Goal: Information Seeking & Learning: Find specific fact

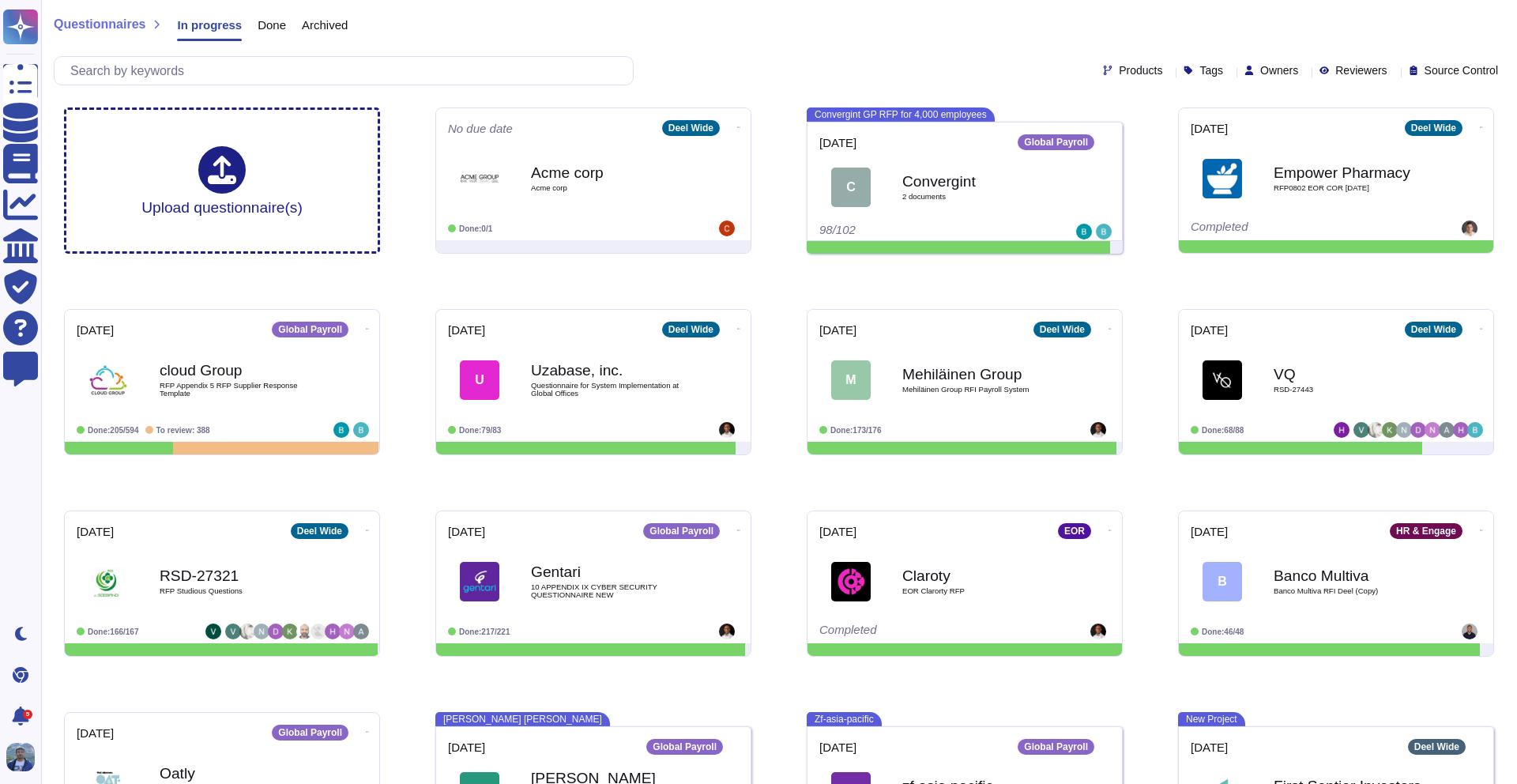
click at [760, 49] on div "Questionnaires In progress Done Archived Products Tags Owners Reviewers Source …" at bounding box center [779, 47] width 1476 height 95
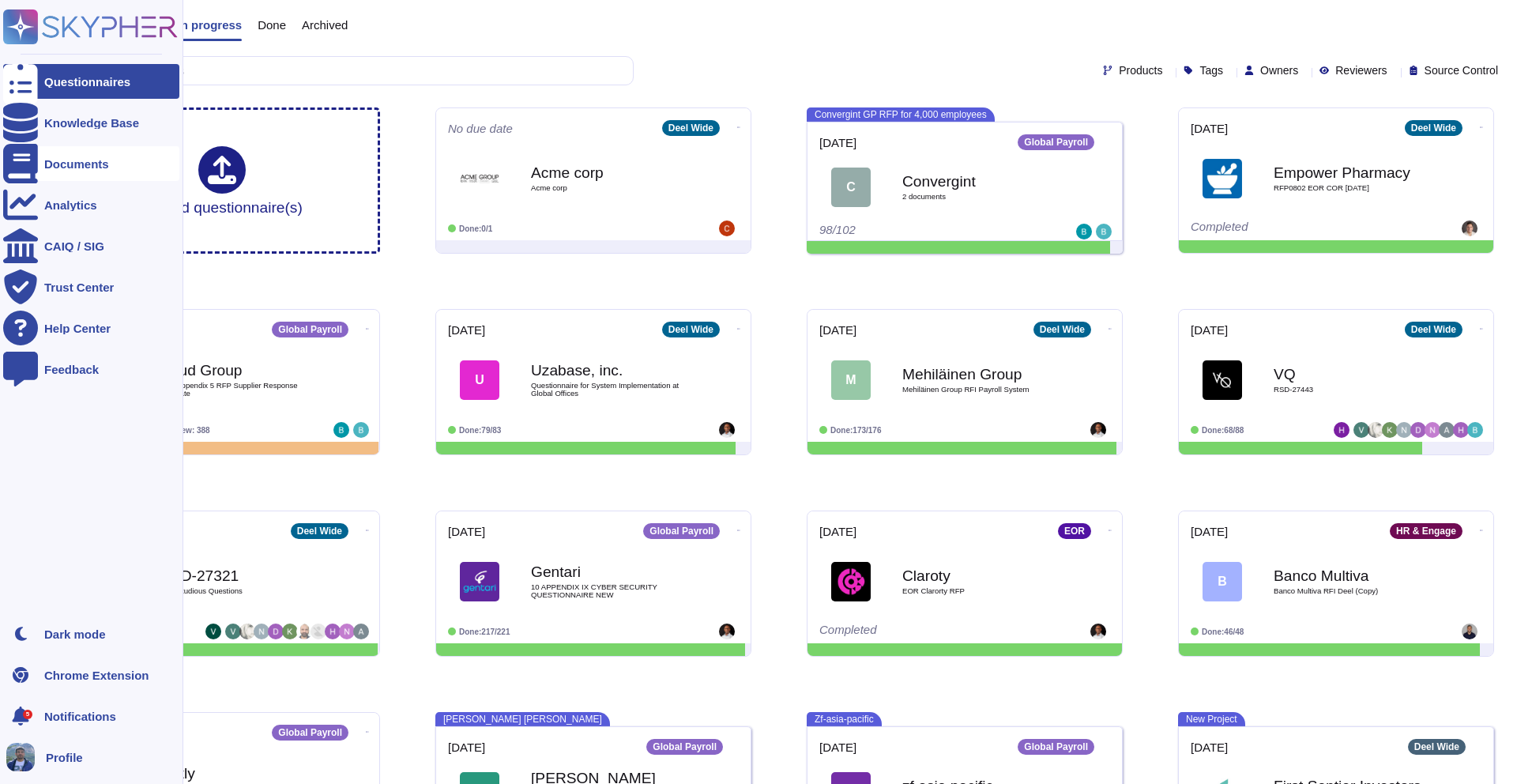
click at [37, 164] on div at bounding box center [20, 163] width 35 height 35
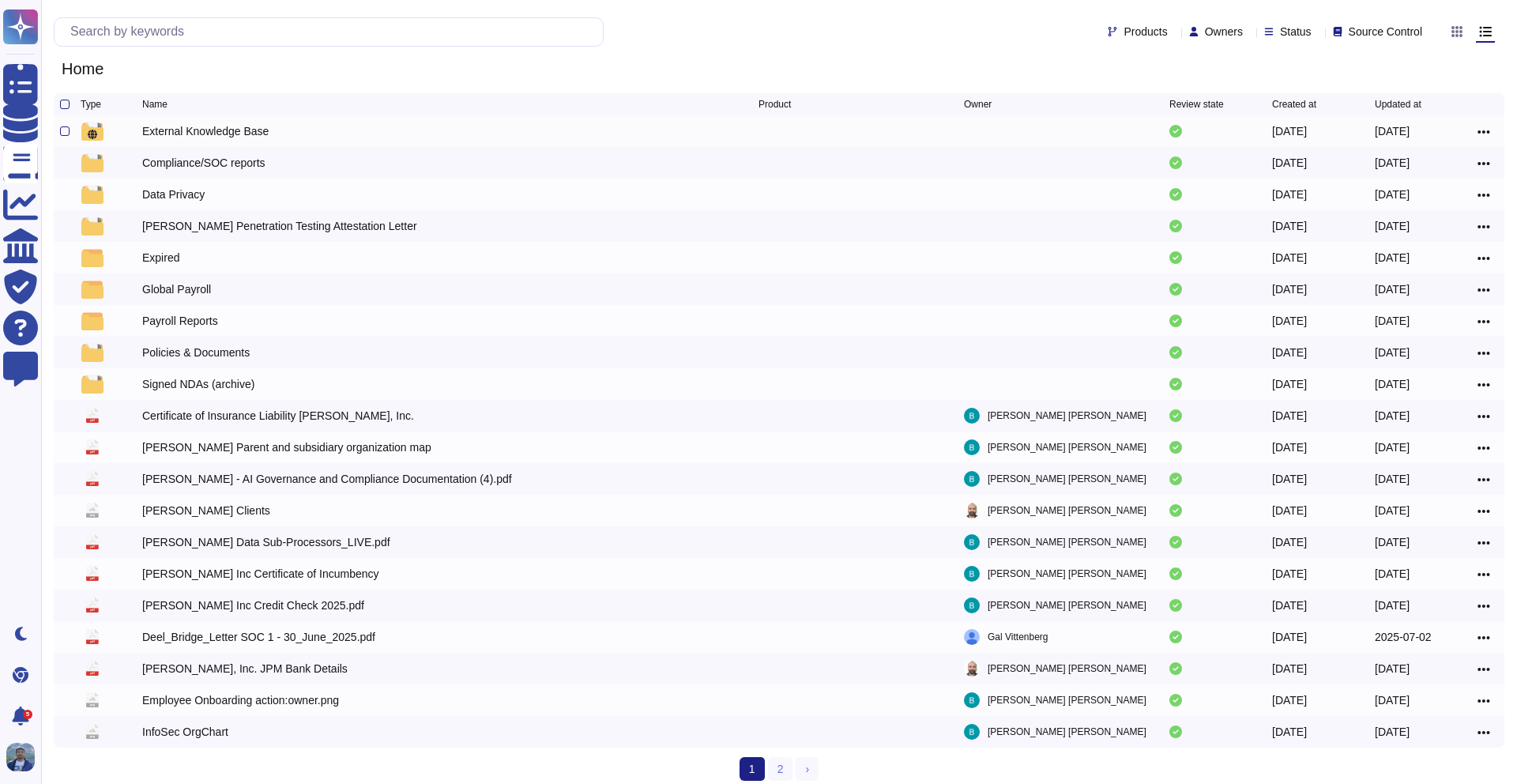
click at [196, 133] on div "External Knowledge Base" at bounding box center [206, 131] width 127 height 15
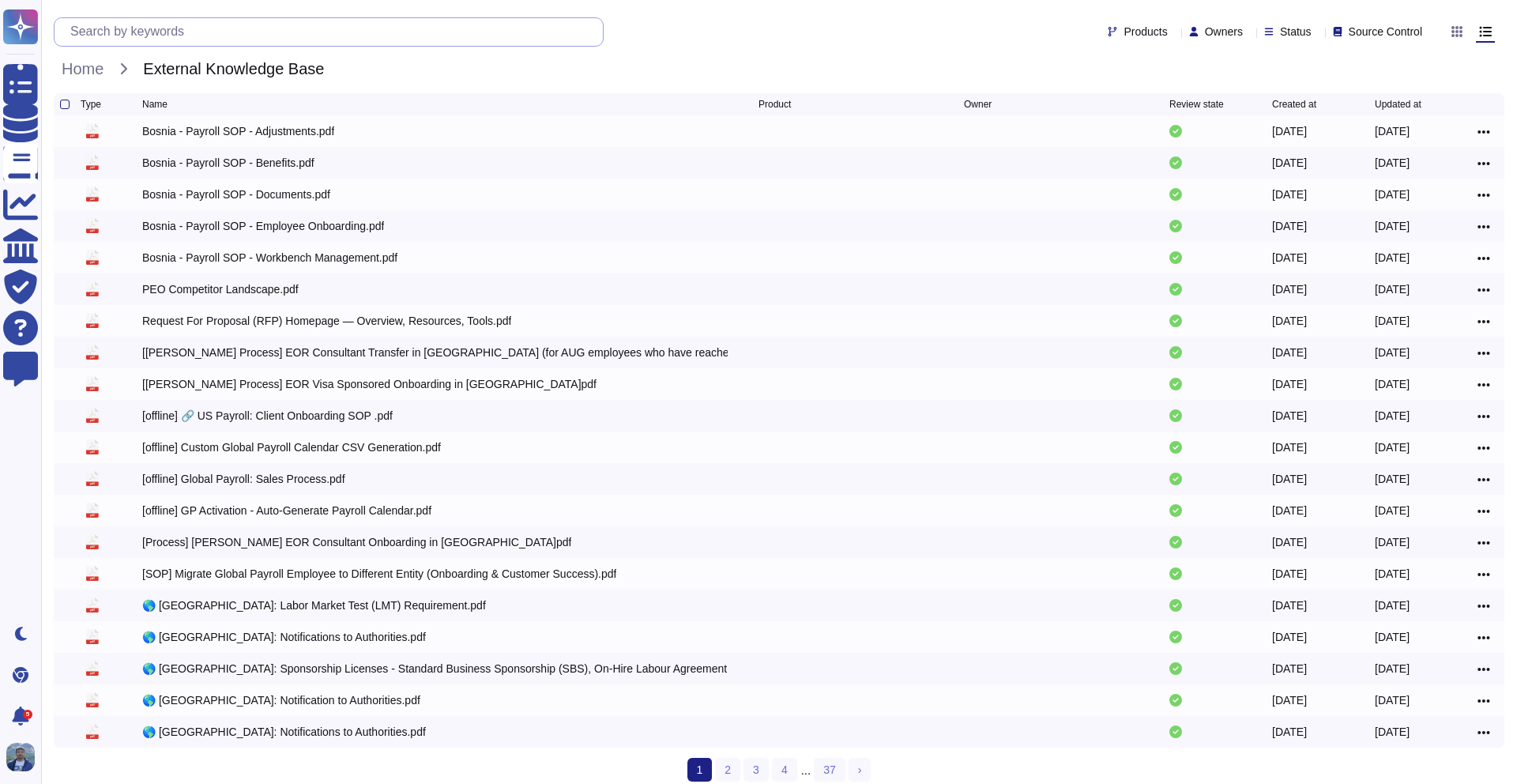
click at [241, 30] on input "text" at bounding box center [332, 32] width 540 height 28
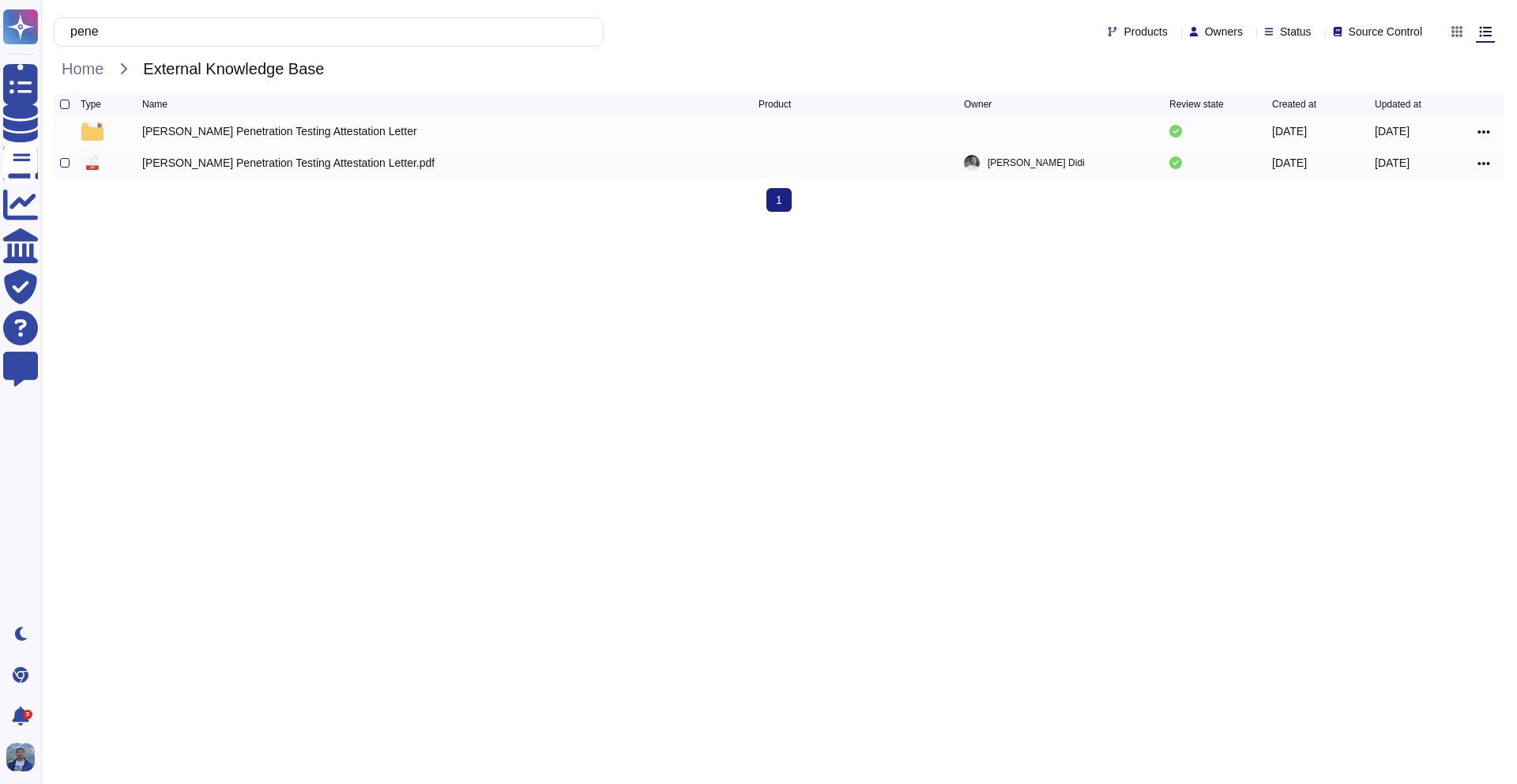
type input "pene"
click at [389, 172] on div "[PERSON_NAME] Penetration Testing Attestation Letter.pdf" at bounding box center [450, 162] width 616 height 19
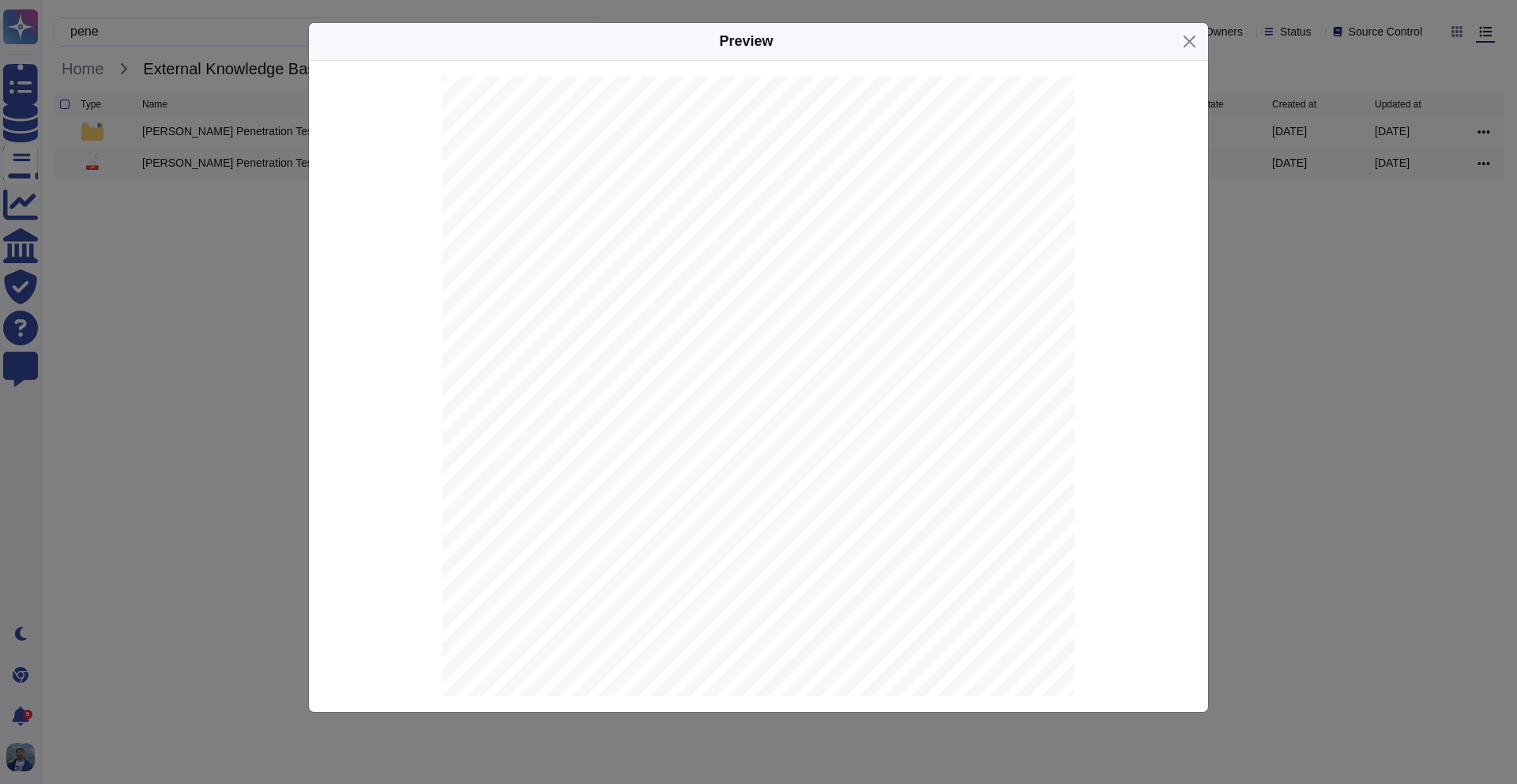
scroll to position [188, 0]
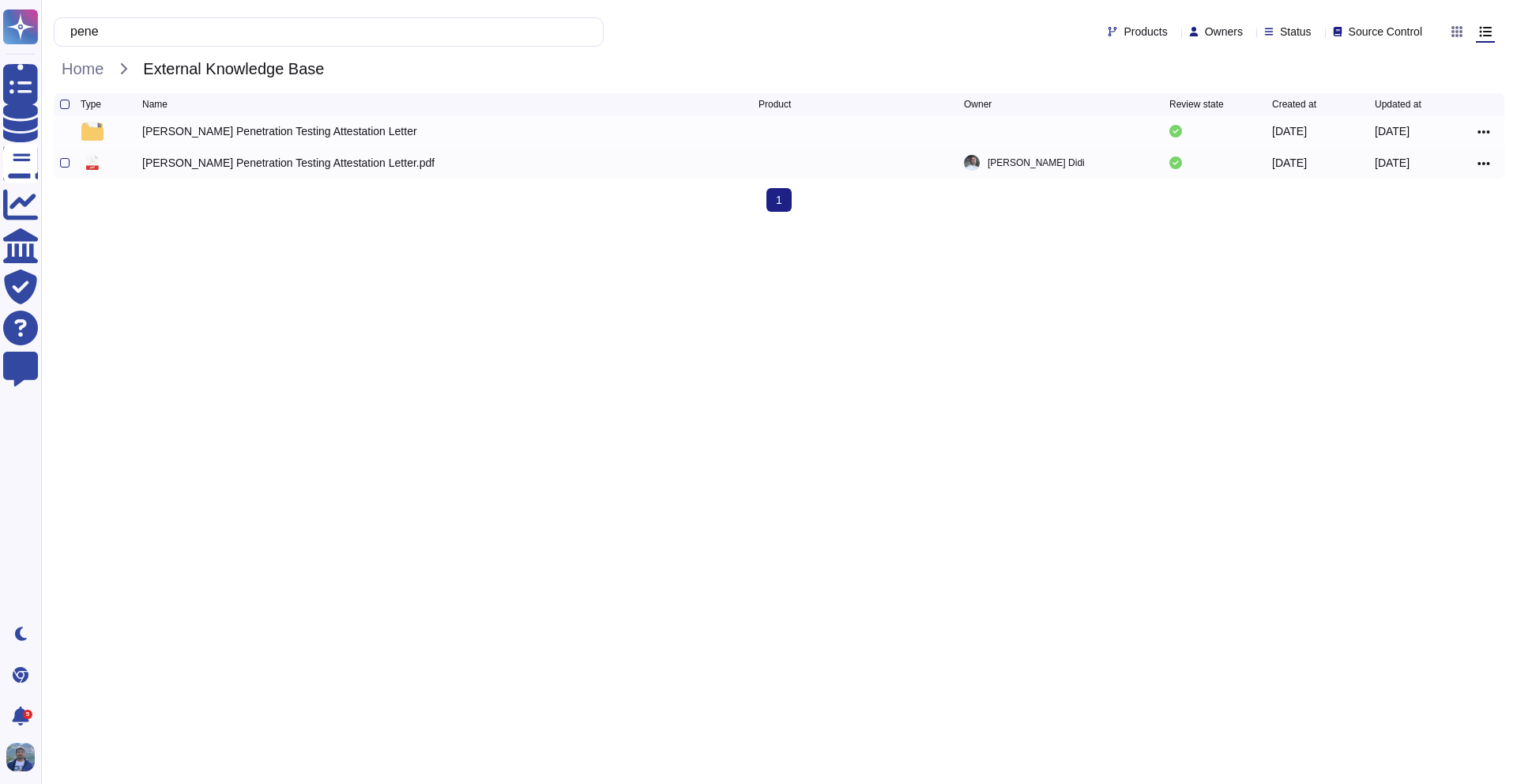
click at [315, 165] on div "[PERSON_NAME] Penetration Testing Attestation Letter.pdf" at bounding box center [288, 162] width 293 height 15
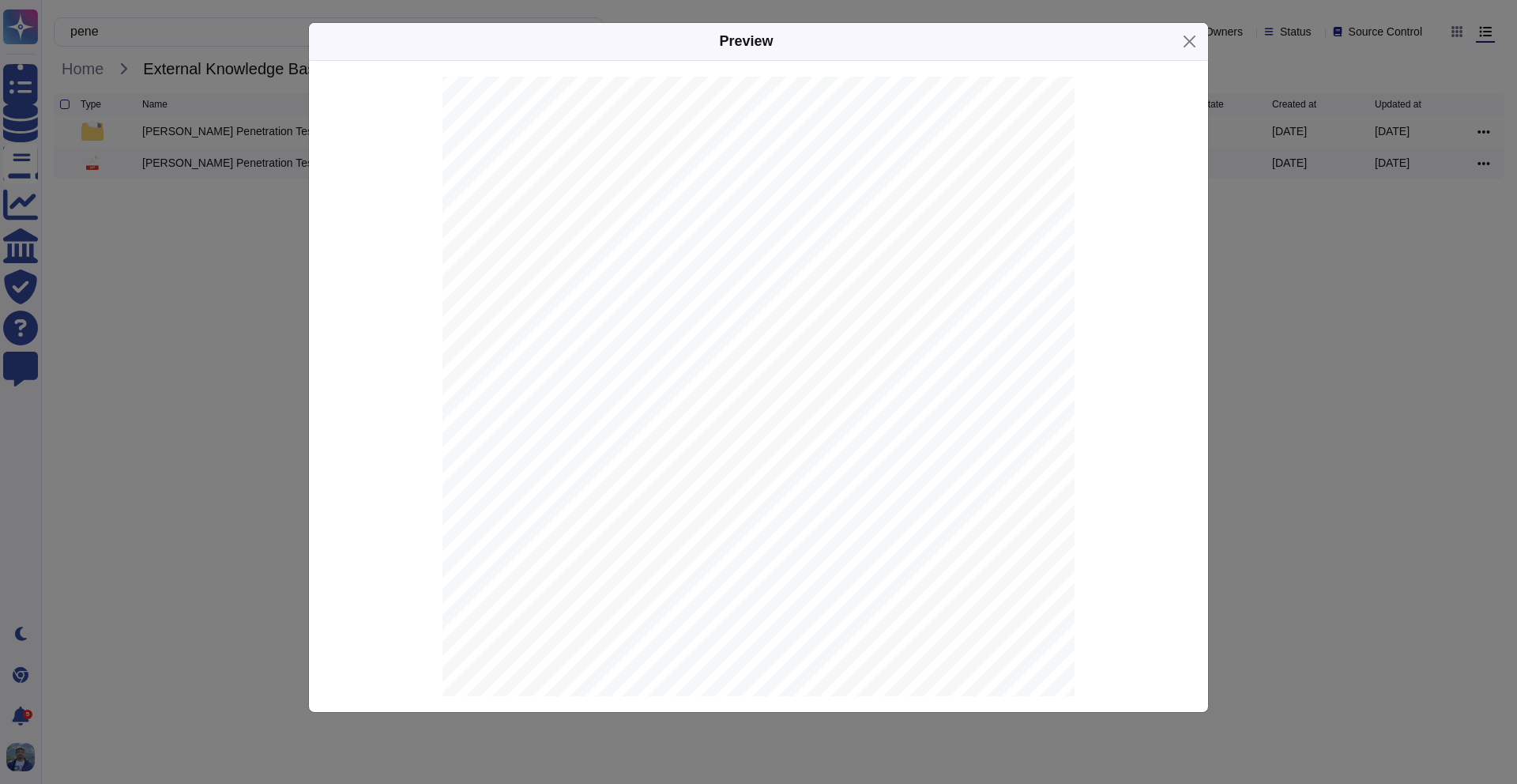
scroll to position [116, 0]
click at [189, 356] on div "Preview Integrity Consulting & Risk Management I +972 - 77 - 403 - 0846 I 29 Ca…" at bounding box center [758, 392] width 1517 height 784
